Goal: Task Accomplishment & Management: Use online tool/utility

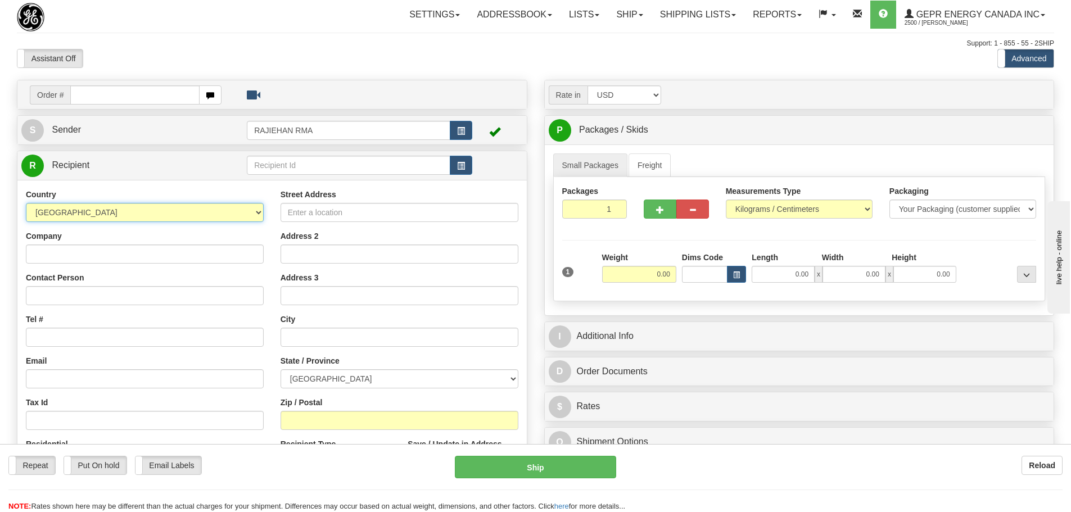
click at [144, 222] on select "AFGHANISTAN ALAND ISLANDS ALBANIA ALGERIA AMERICAN SAMOA ANDORRA ANGOLA ANGUILL…" at bounding box center [145, 212] width 238 height 19
select select "US"
click at [26, 203] on select "AFGHANISTAN ALAND ISLANDS ALBANIA ALGERIA AMERICAN SAMOA ANDORRA ANGOLA ANGUILL…" at bounding box center [145, 212] width 238 height 19
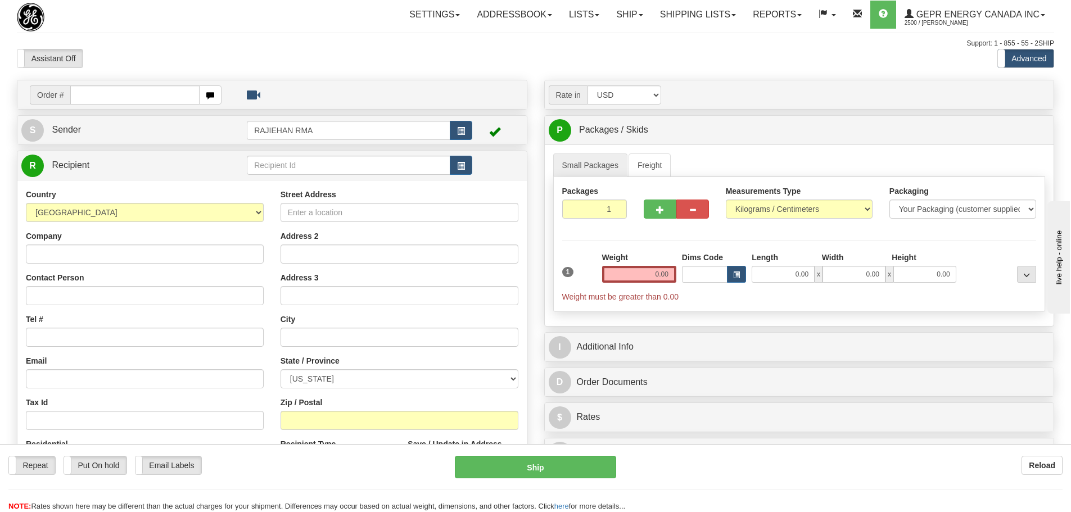
click at [523, 42] on div "Support: 1 - 855 - 55 - 2SHIP" at bounding box center [535, 44] width 1037 height 10
click at [389, 71] on div "Toggle navigation Settings Shipping Preferences Fields Preferences New" at bounding box center [535, 317] width 1071 height 634
